Goal: Communication & Community: Answer question/provide support

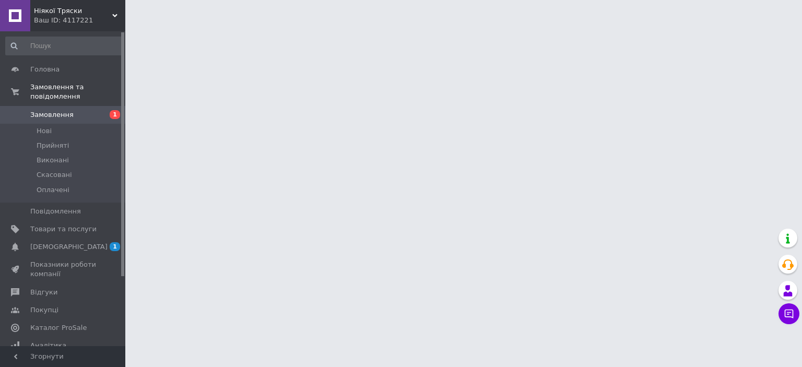
click at [78, 110] on span "Замовлення" at bounding box center [63, 114] width 66 height 9
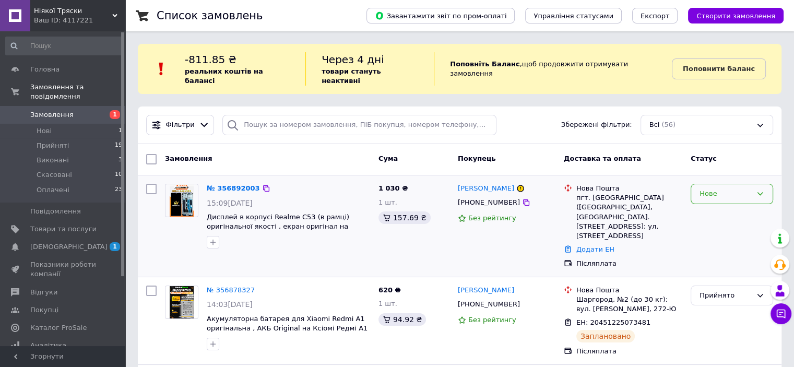
click at [719, 189] on div "Нове" at bounding box center [726, 194] width 52 height 11
click at [722, 207] on li "Прийнято" at bounding box center [731, 215] width 81 height 19
click at [219, 183] on div "№ 356892003" at bounding box center [233, 189] width 55 height 12
click at [220, 184] on link "№ 356892003" at bounding box center [233, 188] width 53 height 8
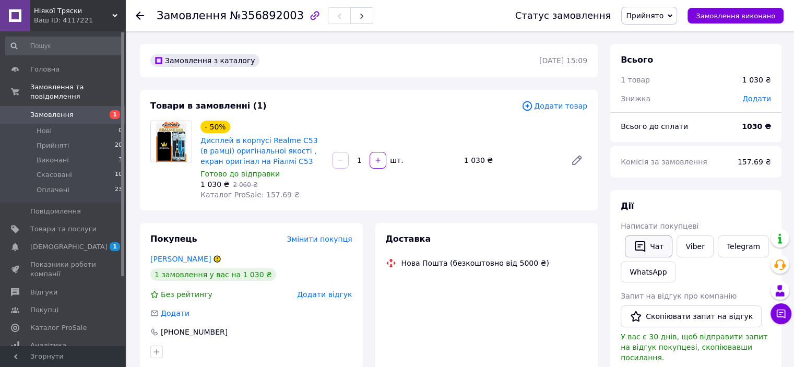
click at [629, 242] on button "Чат" at bounding box center [649, 247] width 48 height 22
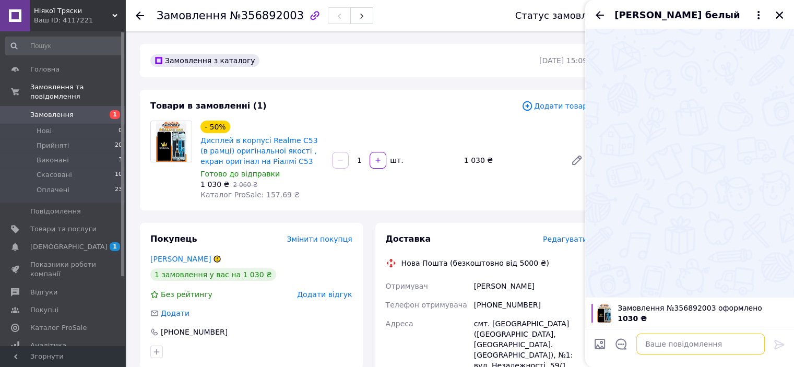
click at [716, 349] on textarea at bounding box center [701, 344] width 128 height 21
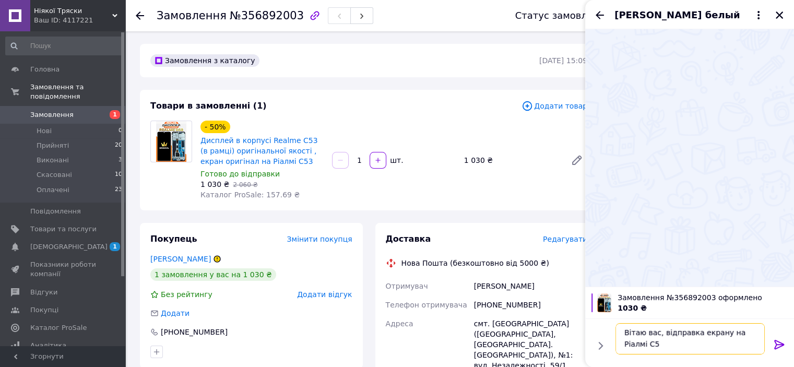
scroll to position [1, 0]
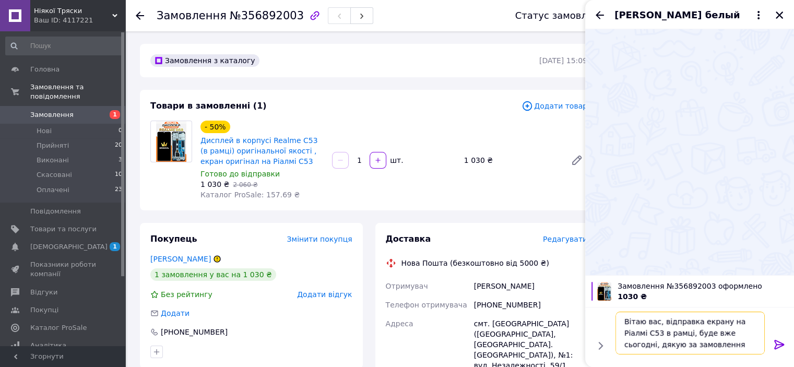
type textarea "Вітаю вас, відправка екрану на Ріалмі С53 в рамці, буде вже сьогодні, дякую за …"
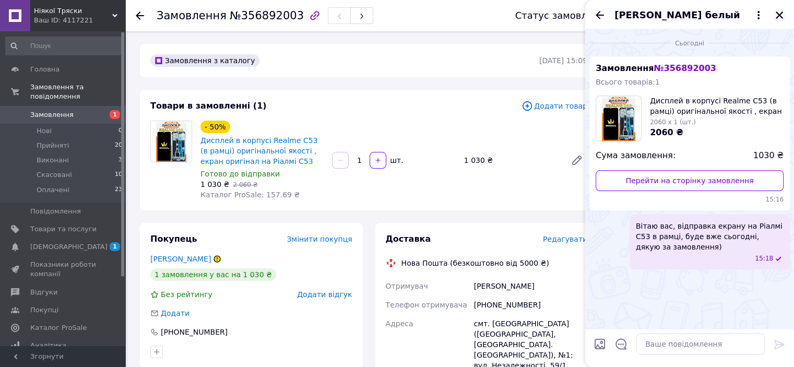
click at [779, 17] on icon "Закрити" at bounding box center [779, 14] width 9 height 9
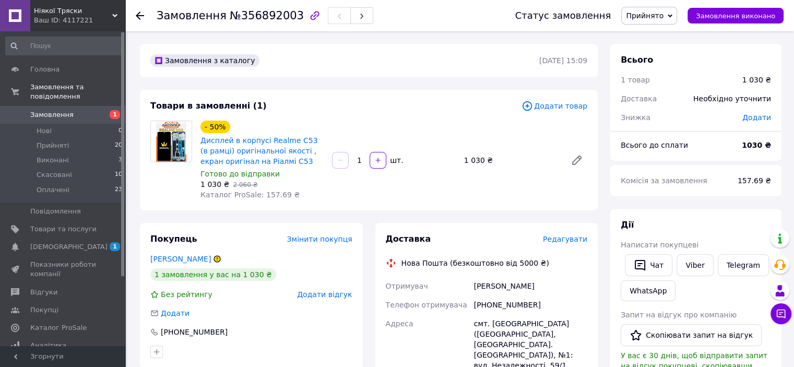
click at [689, 251] on div "[PERSON_NAME] покупцеві   Чат Viber Telegram WhatsApp Запит на відгук про компа…" at bounding box center [696, 356] width 150 height 275
click at [690, 264] on link "Viber" at bounding box center [695, 265] width 37 height 22
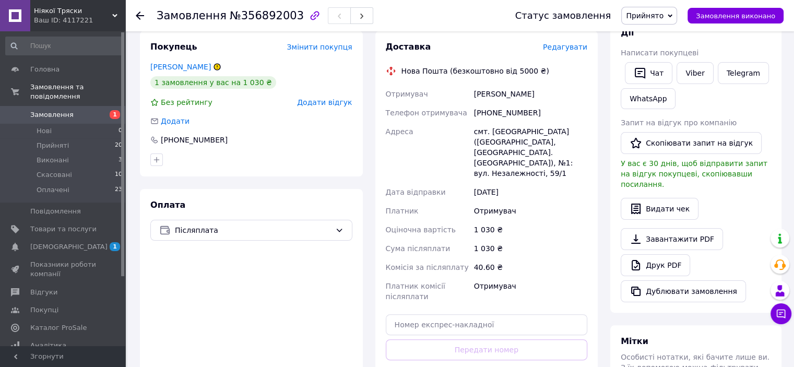
scroll to position [251, 0]
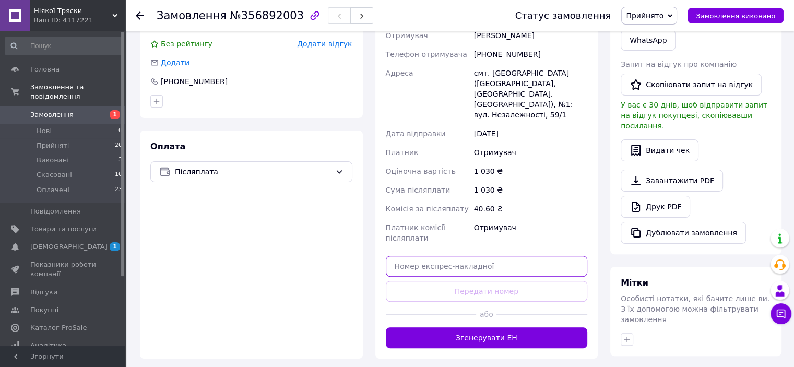
click at [520, 265] on input "text" at bounding box center [487, 266] width 202 height 21
paste input "20451225147459"
type input "20451225147459"
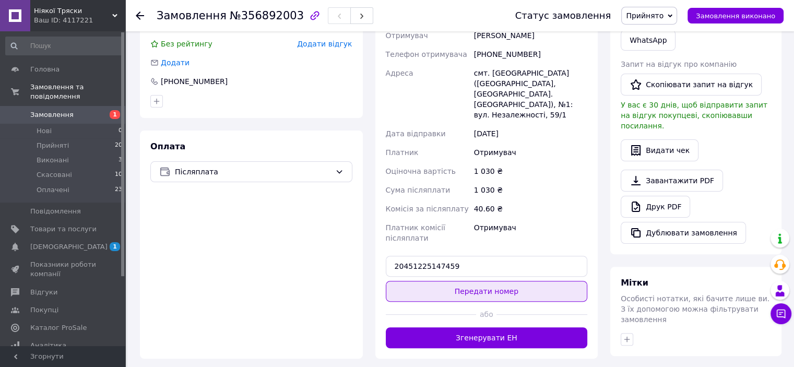
click at [527, 281] on button "Передати номер" at bounding box center [487, 291] width 202 height 21
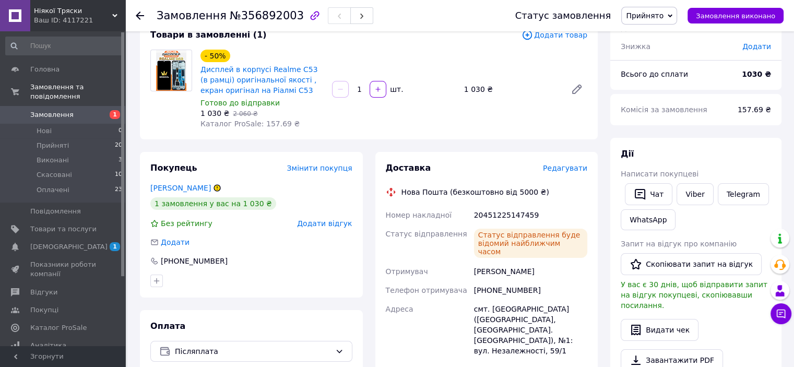
scroll to position [0, 0]
